Goal: Information Seeking & Learning: Understand process/instructions

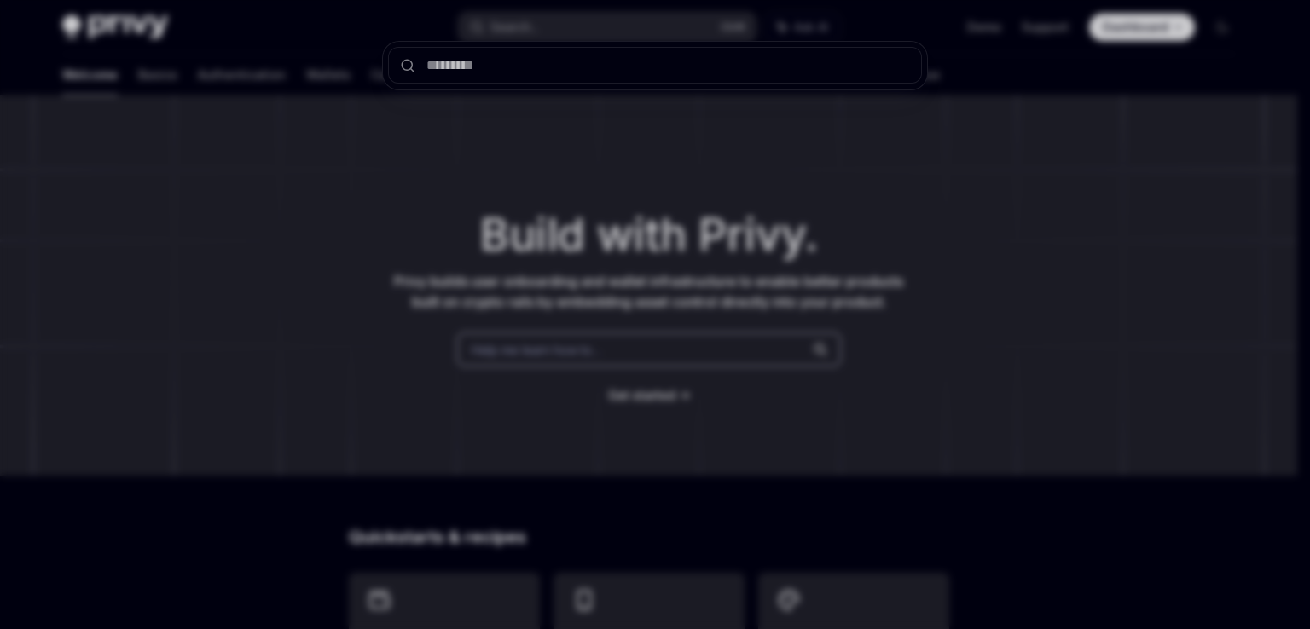
type input "*"
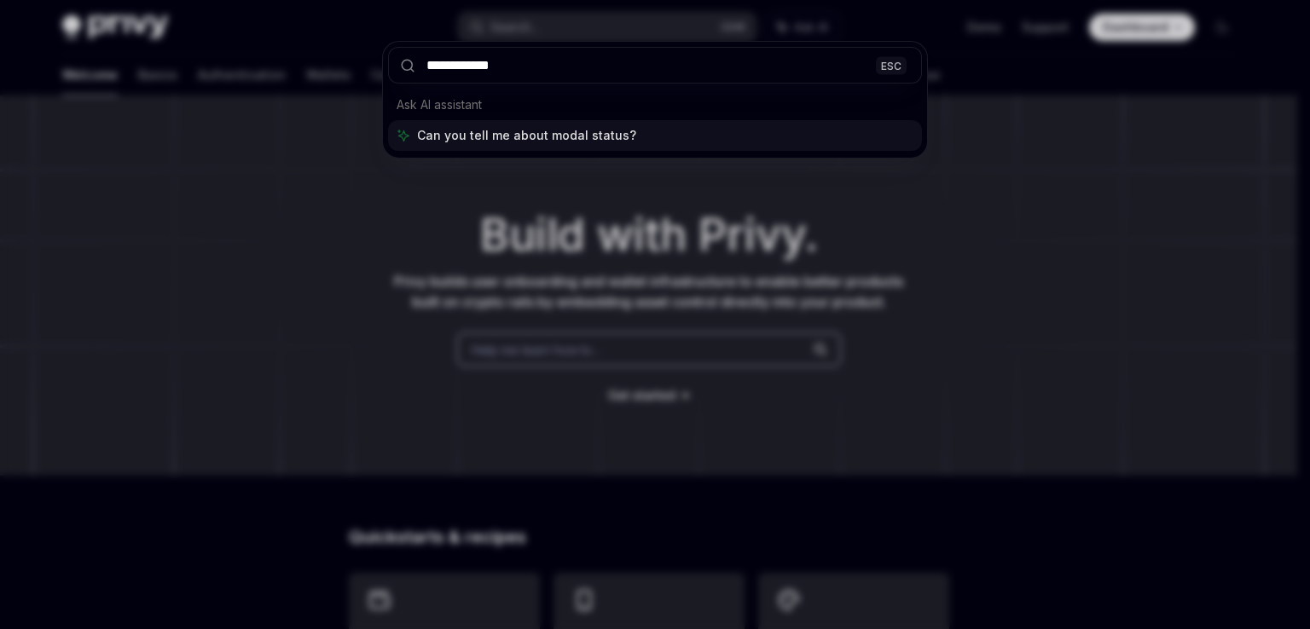
type input "**********"
type textarea "*"
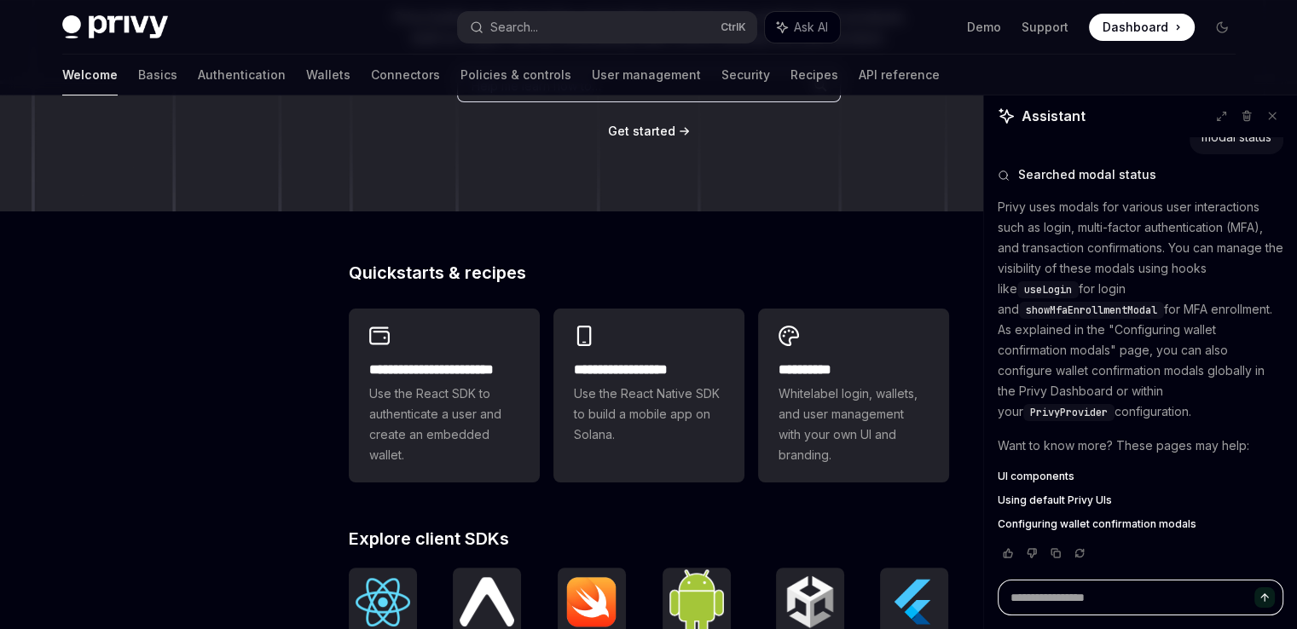
scroll to position [290, 0]
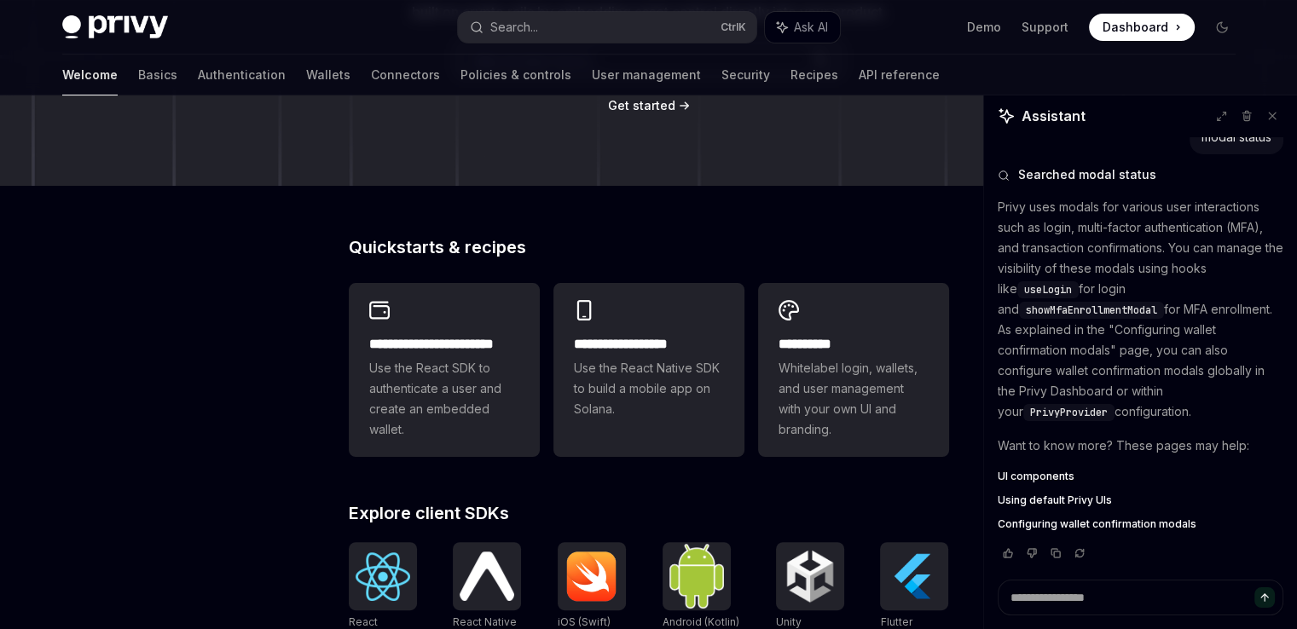
click at [1044, 471] on span "UI components" at bounding box center [1036, 477] width 77 height 14
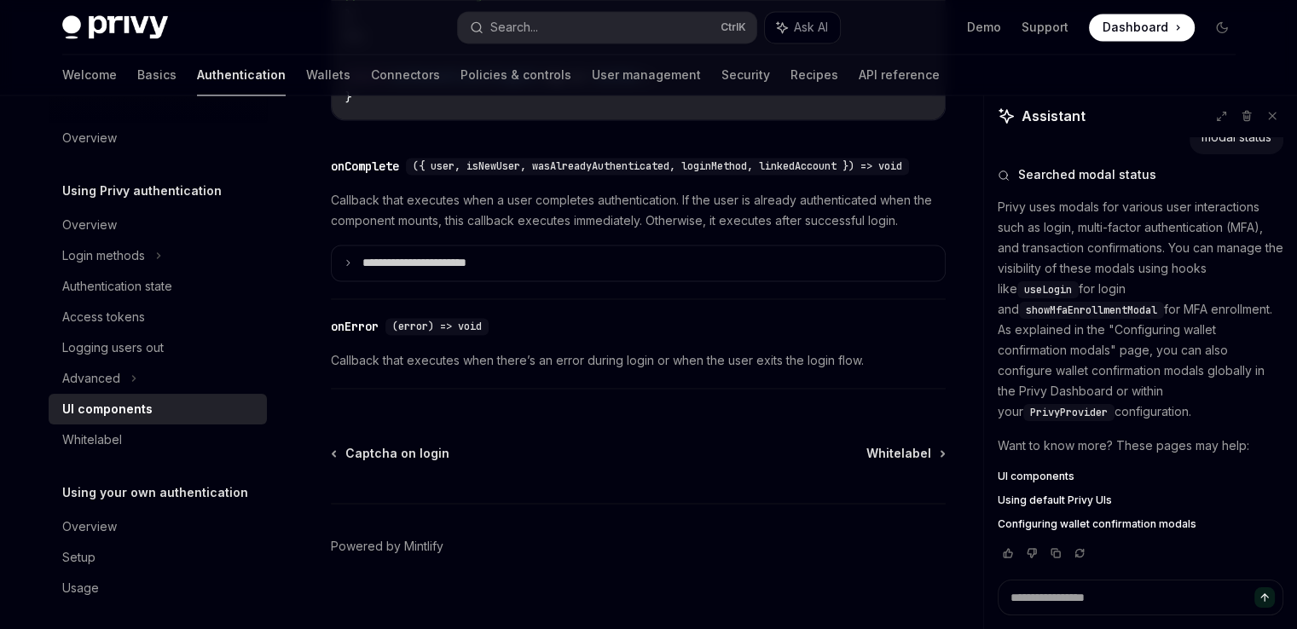
scroll to position [2617, 0]
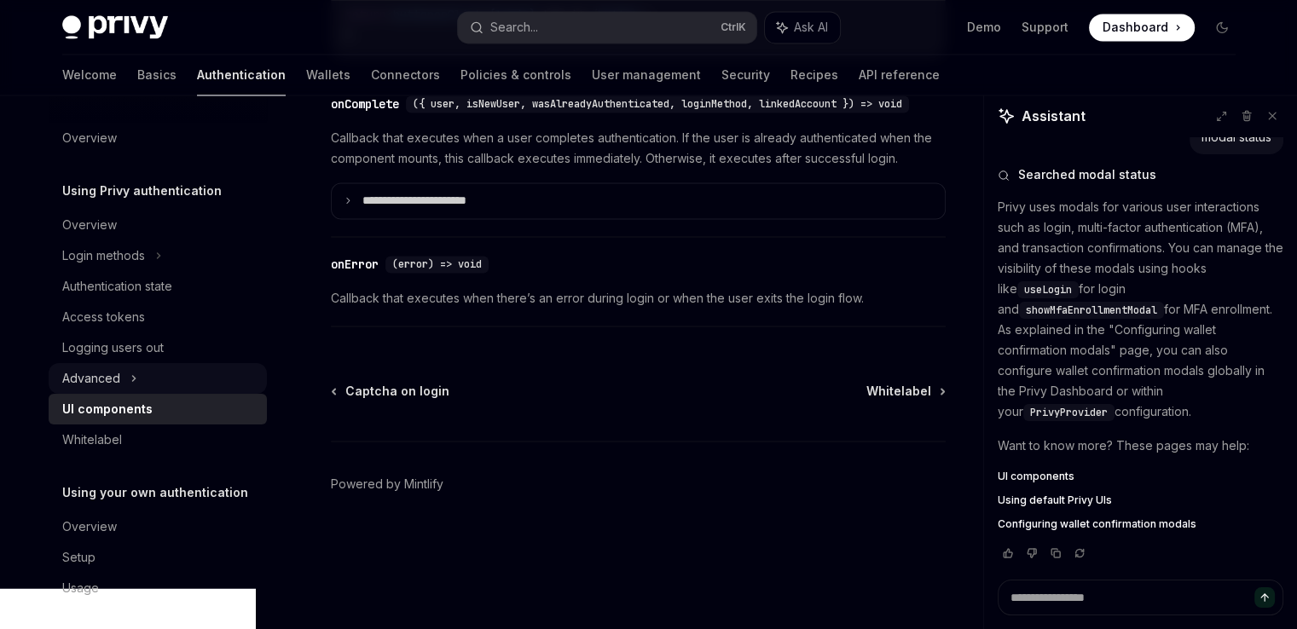
click at [184, 372] on div "Advanced" at bounding box center [158, 378] width 218 height 31
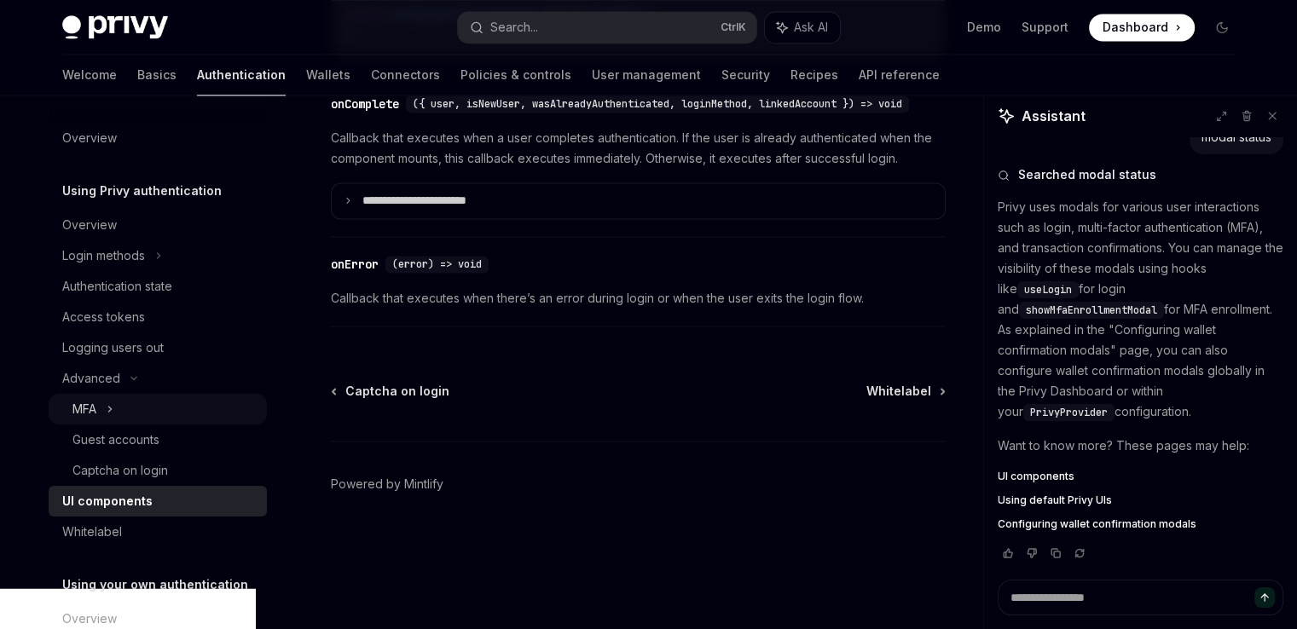
click at [144, 422] on div "MFA" at bounding box center [158, 409] width 218 height 31
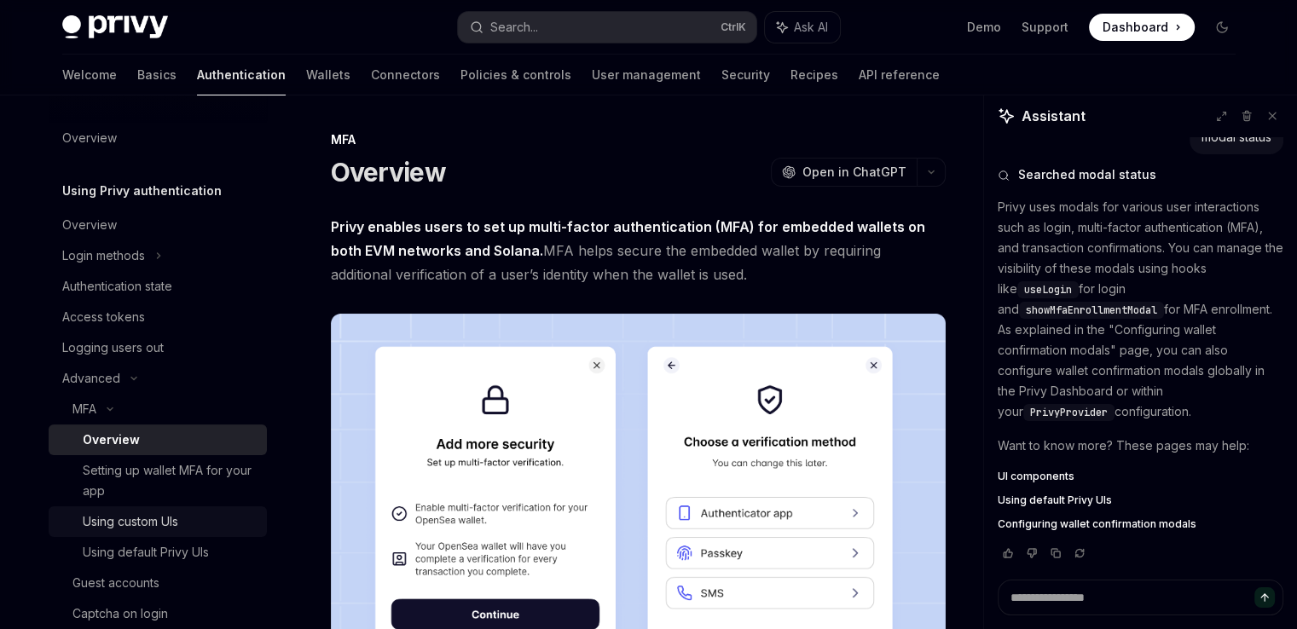
click at [145, 525] on div "Using custom UIs" at bounding box center [130, 522] width 95 height 20
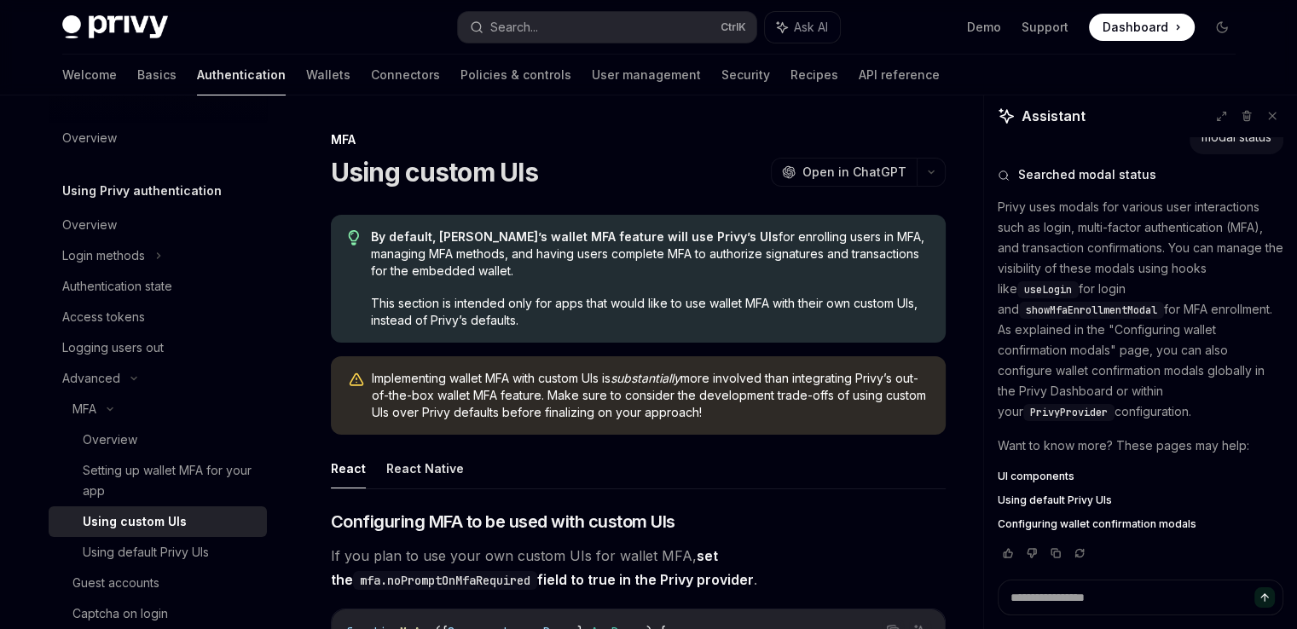
type textarea "*"
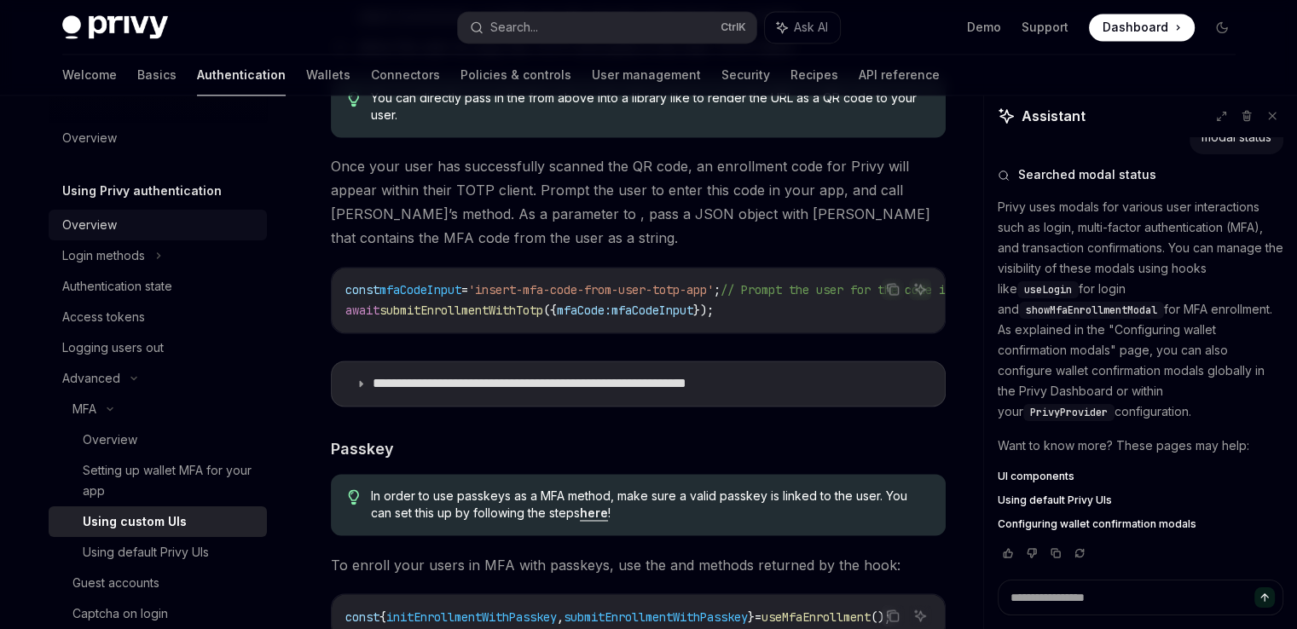
scroll to position [2367, 0]
